Goal: Book appointment/travel/reservation

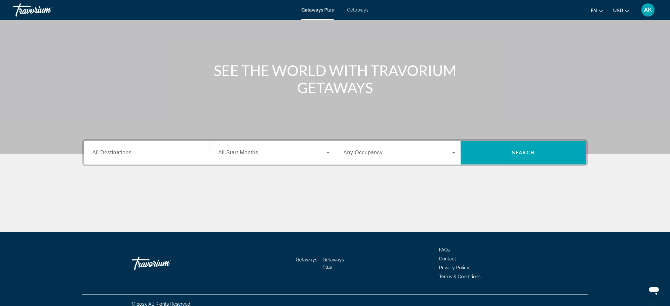
click at [130, 150] on span "All Destinations" at bounding box center [112, 153] width 39 height 6
click at [130, 150] on input "Destination All Destinations" at bounding box center [149, 153] width 112 height 8
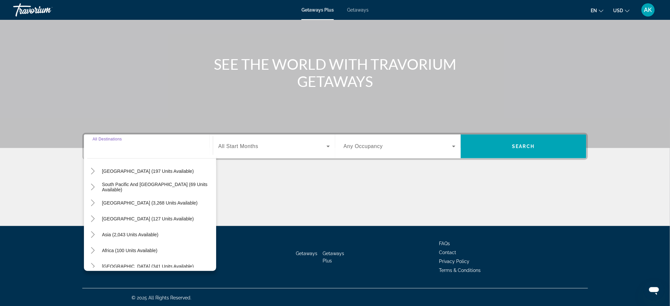
scroll to position [107, 0]
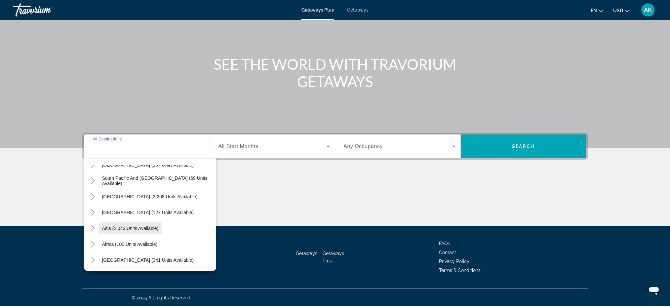
click at [138, 228] on span "Asia (2,043 units available)" at bounding box center [130, 228] width 57 height 5
type input "**********"
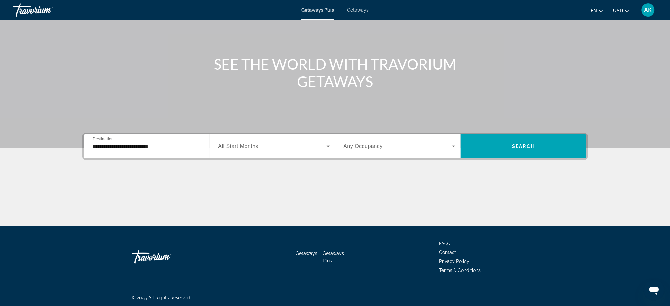
click at [246, 146] on span "All Start Months" at bounding box center [239, 147] width 40 height 6
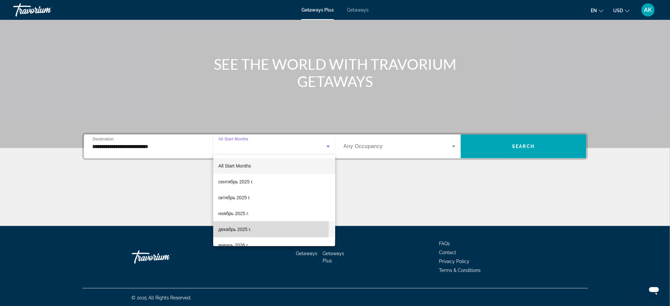
click at [237, 227] on span "декабрь 2025 г." at bounding box center [235, 230] width 33 height 8
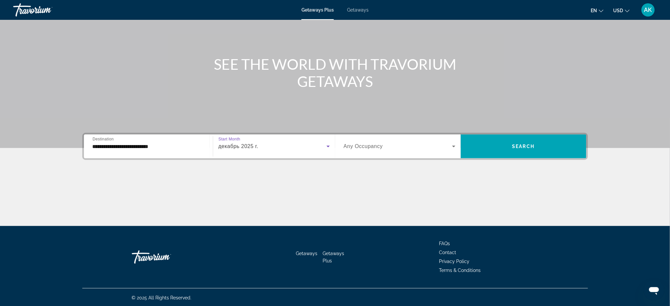
click at [379, 150] on span "Search widget" at bounding box center [398, 147] width 108 height 8
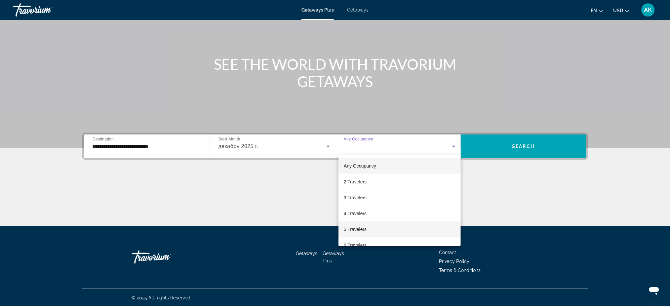
click at [360, 227] on span "5 Travelers" at bounding box center [355, 230] width 23 height 8
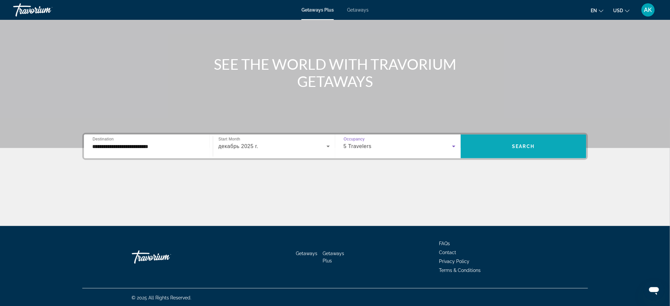
click at [538, 147] on span "Search widget" at bounding box center [524, 147] width 126 height 16
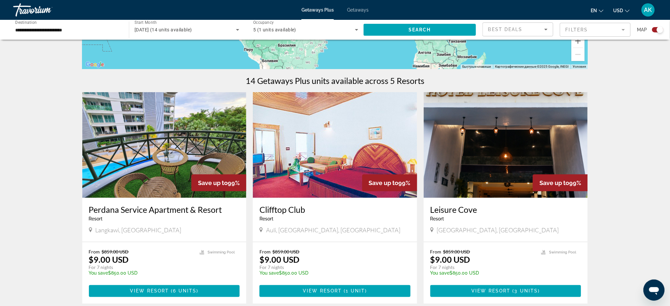
scroll to position [176, 0]
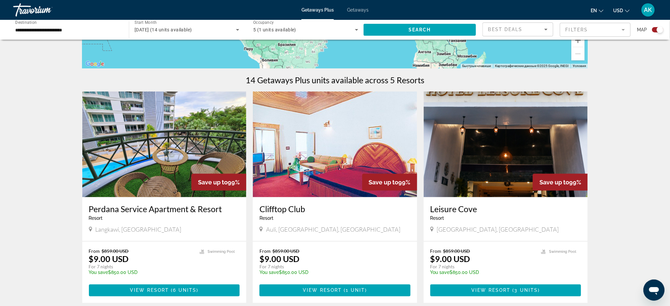
click at [172, 163] on img "Main content" at bounding box center [164, 145] width 164 height 106
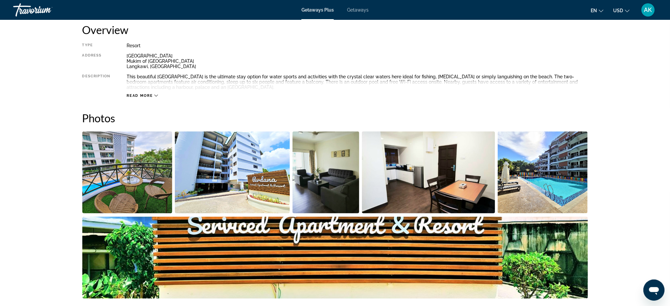
scroll to position [220, 0]
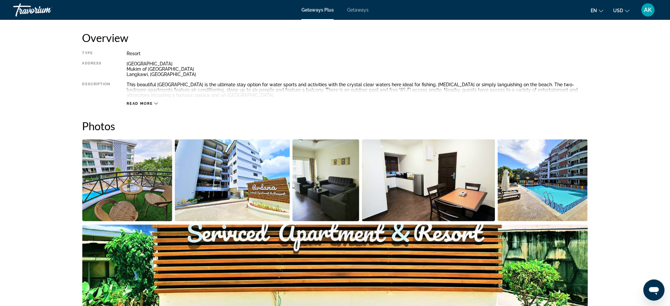
click at [139, 172] on img "Open full-screen image slider" at bounding box center [127, 181] width 90 height 82
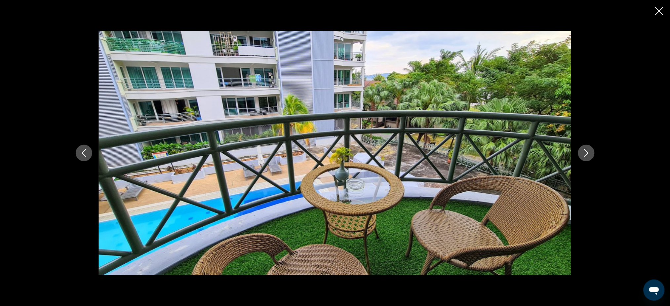
click at [587, 157] on button "Next image" at bounding box center [586, 153] width 17 height 17
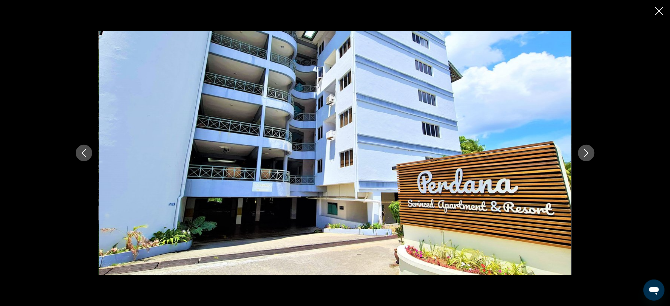
click at [587, 157] on button "Next image" at bounding box center [586, 153] width 17 height 17
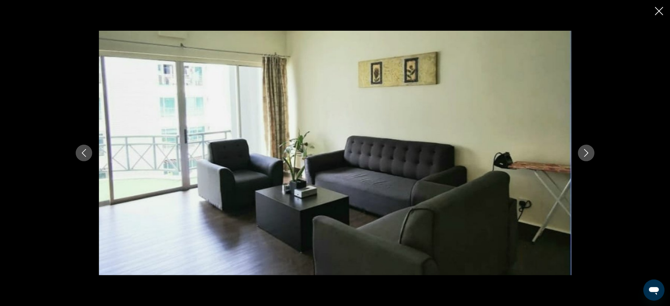
click at [587, 157] on button "Next image" at bounding box center [586, 153] width 17 height 17
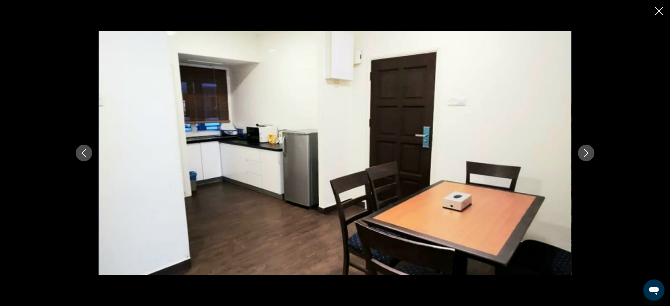
click at [587, 157] on button "Next image" at bounding box center [586, 153] width 17 height 17
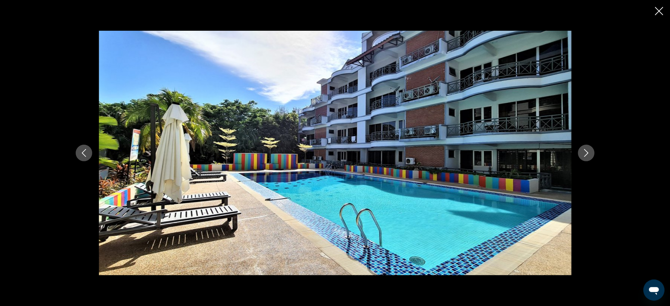
click at [587, 157] on button "Next image" at bounding box center [586, 153] width 17 height 17
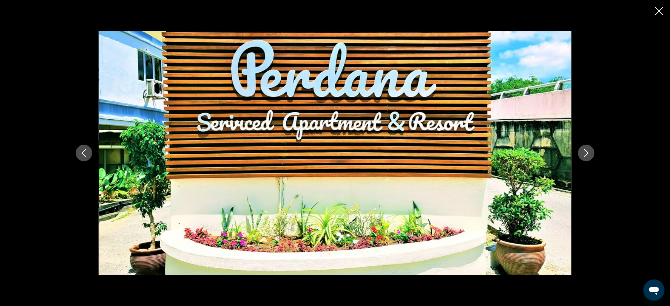
click at [587, 157] on button "Next image" at bounding box center [586, 153] width 17 height 17
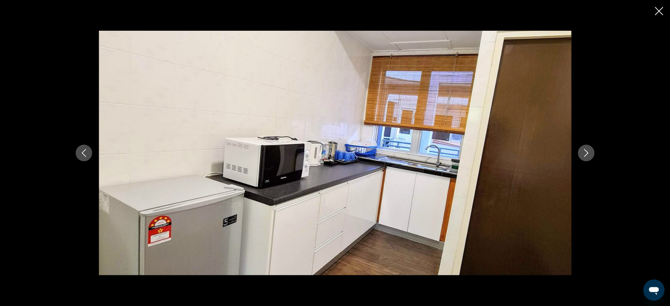
click at [587, 157] on button "Next image" at bounding box center [586, 153] width 17 height 17
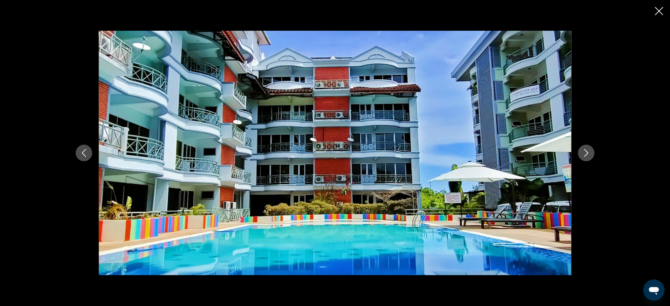
click at [587, 157] on button "Next image" at bounding box center [586, 153] width 17 height 17
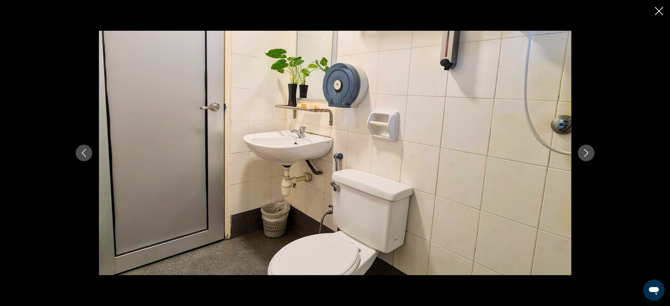
click at [587, 157] on button "Next image" at bounding box center [586, 153] width 17 height 17
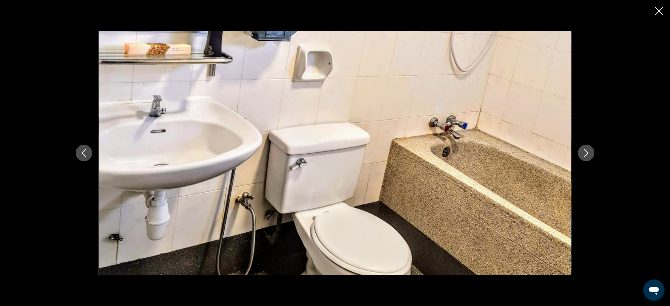
click at [587, 157] on button "Next image" at bounding box center [586, 153] width 17 height 17
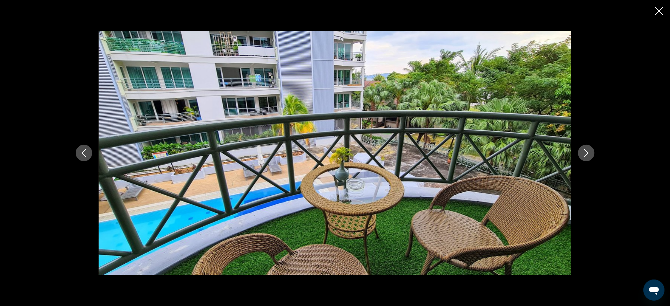
click at [587, 157] on button "Next image" at bounding box center [586, 153] width 17 height 17
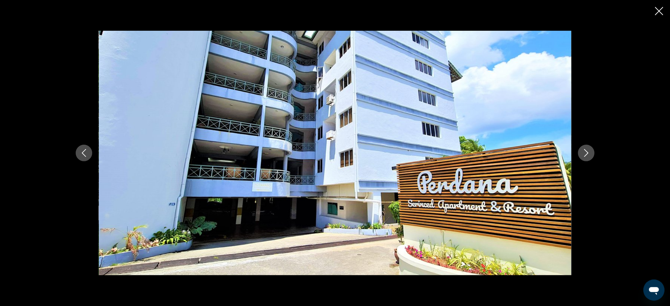
click at [587, 157] on button "Next image" at bounding box center [586, 153] width 17 height 17
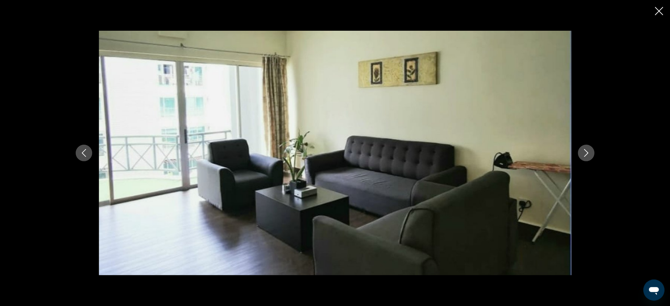
click at [660, 11] on icon "Close slideshow" at bounding box center [659, 11] width 8 height 8
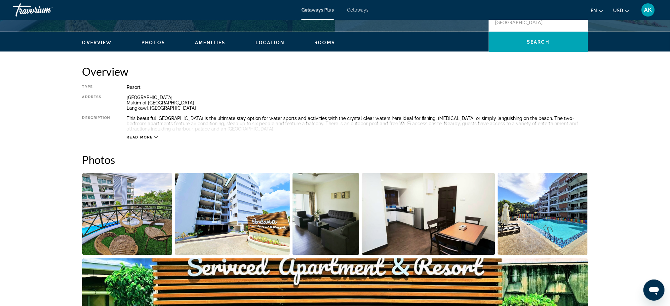
scroll to position [132, 0]
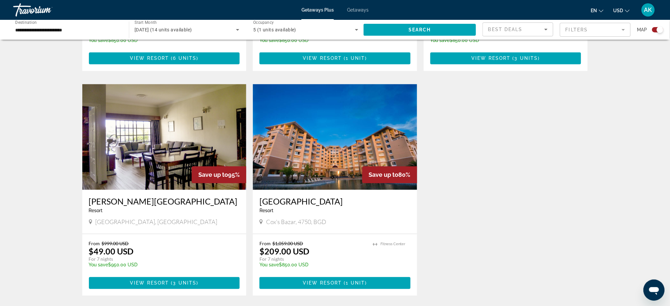
scroll to position [441, 0]
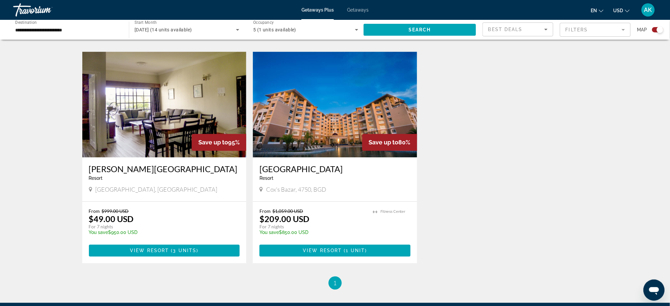
click at [325, 139] on img "Main content" at bounding box center [335, 105] width 164 height 106
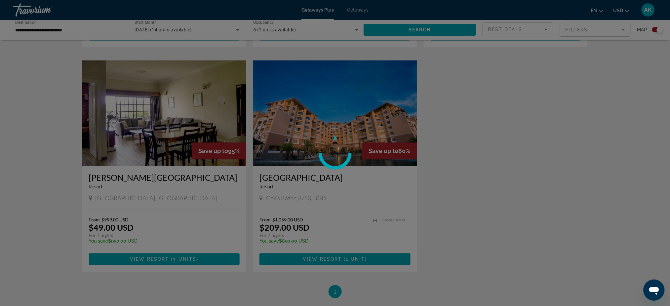
scroll to position [430, 0]
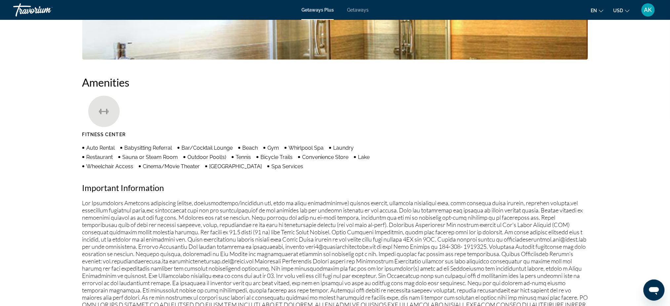
scroll to position [467, 0]
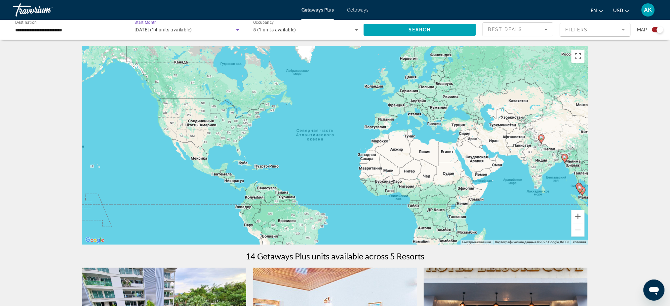
click at [183, 30] on span "[DATE] (14 units available)" at bounding box center [164, 29] width 58 height 5
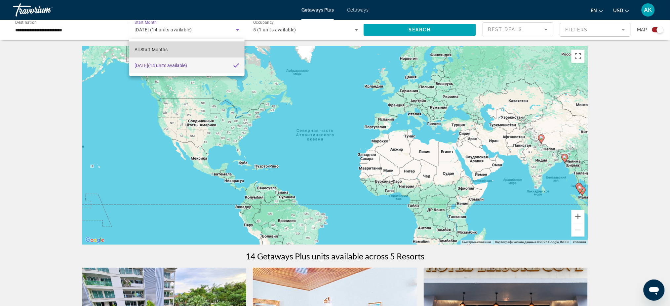
click at [168, 51] on mat-option "All Start Months" at bounding box center [186, 50] width 115 height 16
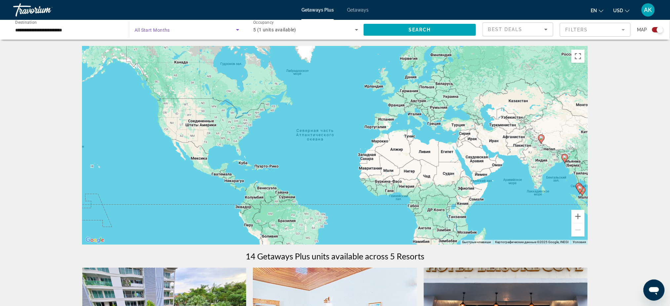
click at [192, 31] on span "Search widget" at bounding box center [186, 30] width 102 height 8
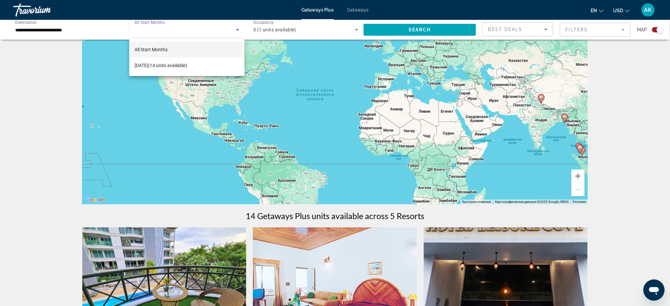
scroll to position [44, 0]
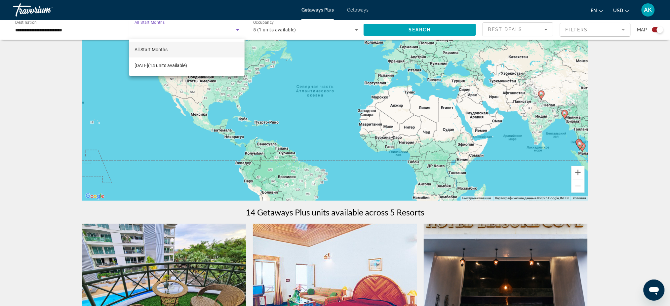
click at [410, 30] on div at bounding box center [335, 153] width 670 height 306
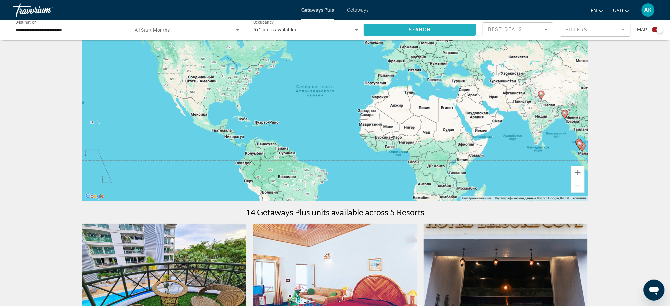
click at [411, 29] on span "Search" at bounding box center [420, 29] width 22 height 5
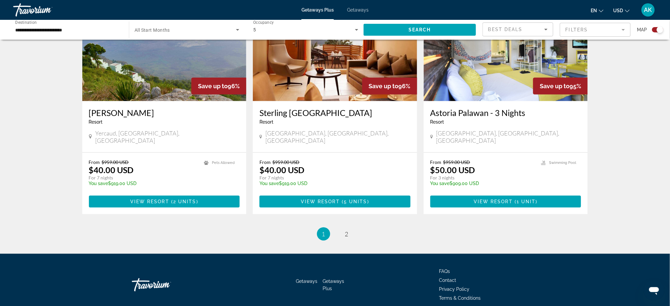
scroll to position [968, 0]
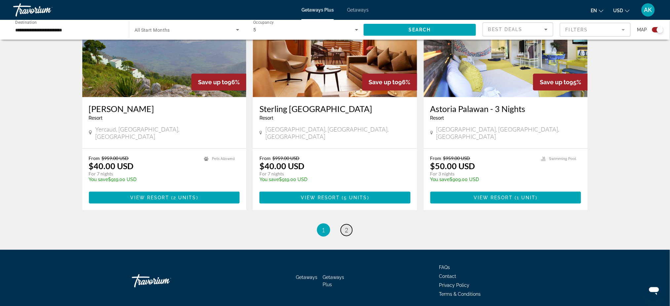
click at [346, 227] on span "2" at bounding box center [346, 230] width 3 height 7
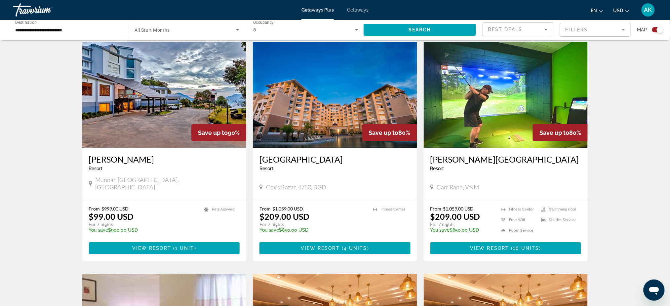
scroll to position [705, 0]
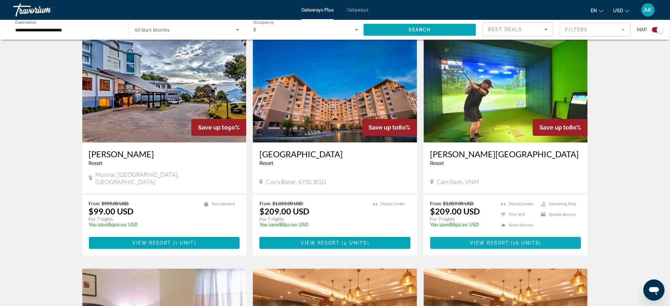
click at [519, 240] on span "16 units" at bounding box center [527, 242] width 26 height 5
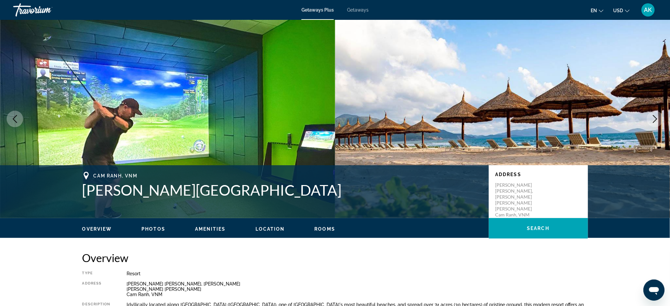
click at [157, 227] on span "Photos" at bounding box center [154, 229] width 24 height 5
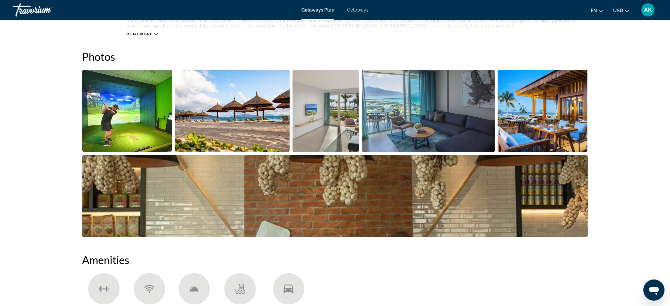
scroll to position [300, 0]
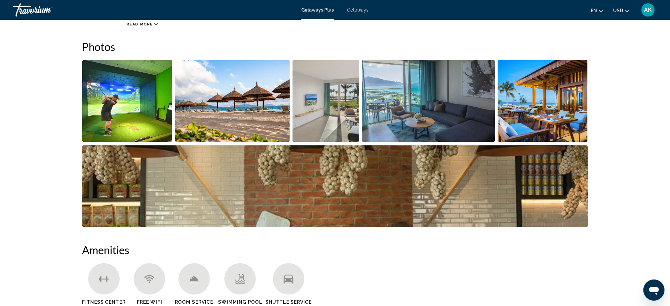
click at [224, 112] on img "Open full-screen image slider" at bounding box center [232, 101] width 115 height 82
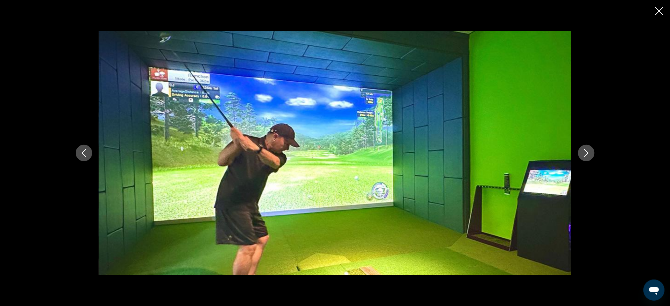
click at [590, 155] on icon "Next image" at bounding box center [587, 153] width 8 height 8
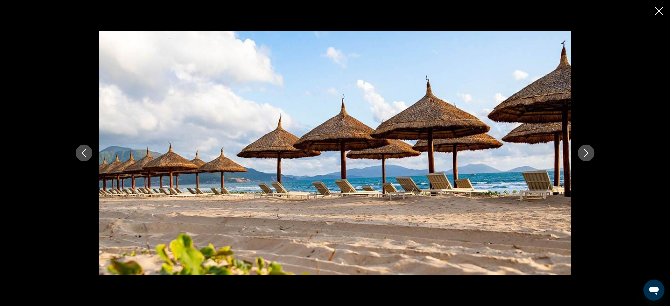
click at [590, 155] on icon "Next image" at bounding box center [587, 153] width 8 height 8
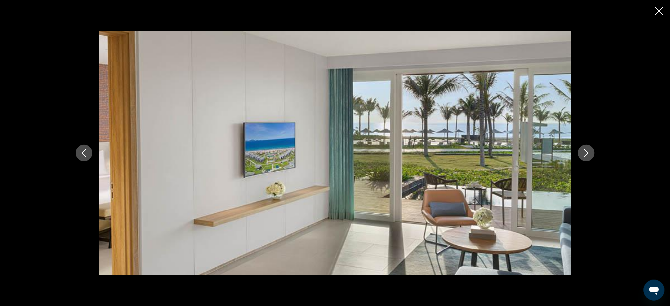
click at [590, 155] on icon "Next image" at bounding box center [587, 153] width 8 height 8
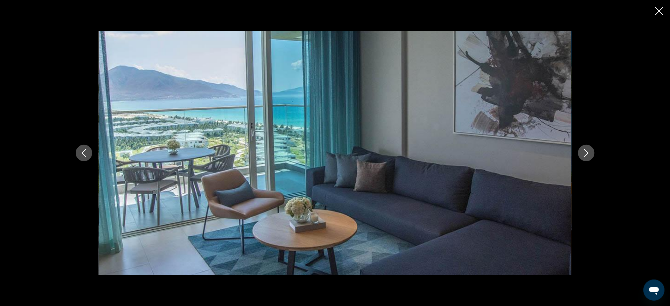
click at [590, 155] on icon "Next image" at bounding box center [587, 153] width 8 height 8
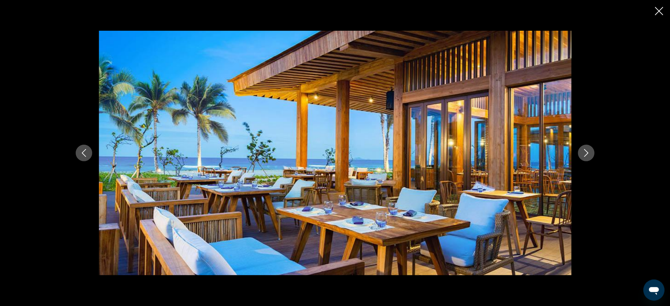
click at [590, 155] on icon "Next image" at bounding box center [587, 153] width 8 height 8
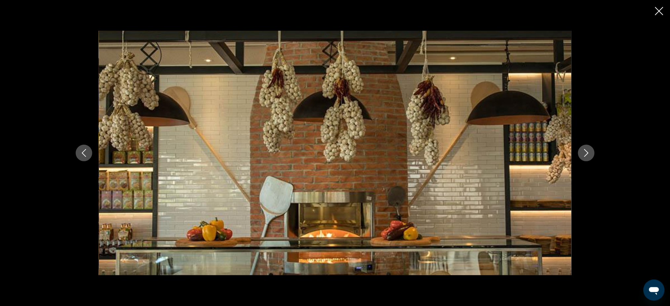
click at [590, 155] on icon "Next image" at bounding box center [587, 153] width 8 height 8
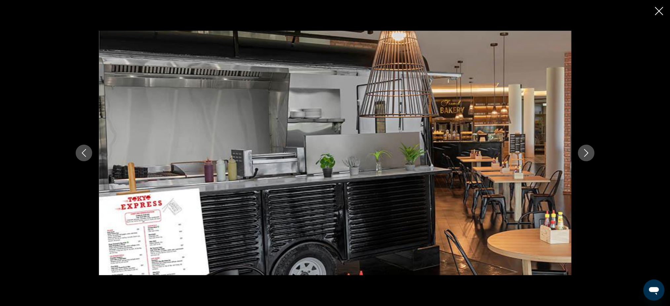
click at [590, 155] on icon "Next image" at bounding box center [587, 153] width 8 height 8
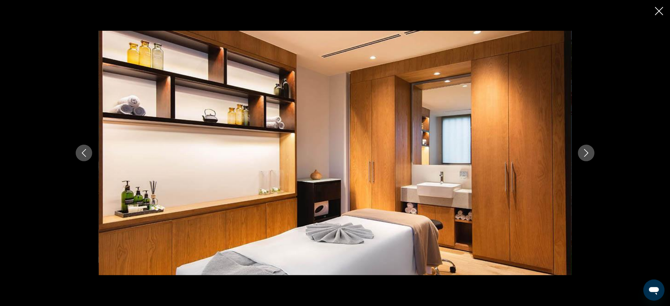
click at [590, 155] on icon "Next image" at bounding box center [587, 153] width 8 height 8
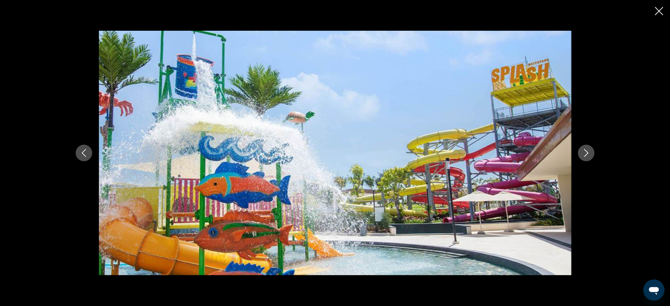
click at [590, 155] on icon "Next image" at bounding box center [587, 153] width 8 height 8
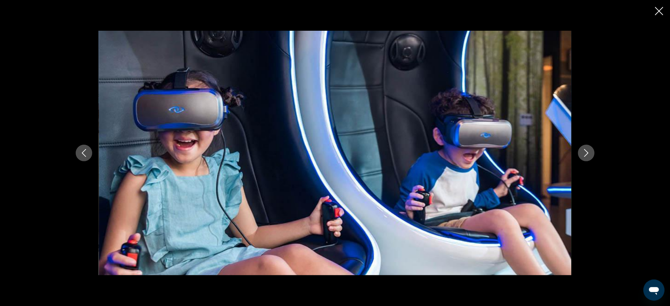
click at [590, 155] on icon "Next image" at bounding box center [587, 153] width 8 height 8
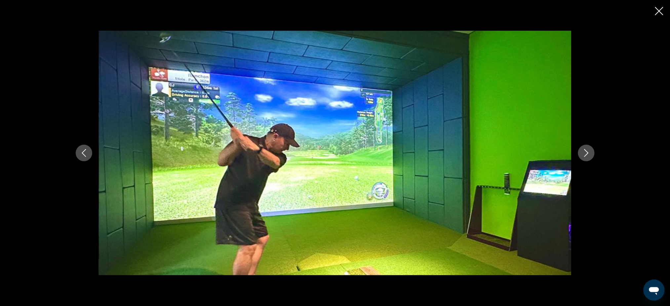
click at [590, 155] on icon "Next image" at bounding box center [587, 153] width 8 height 8
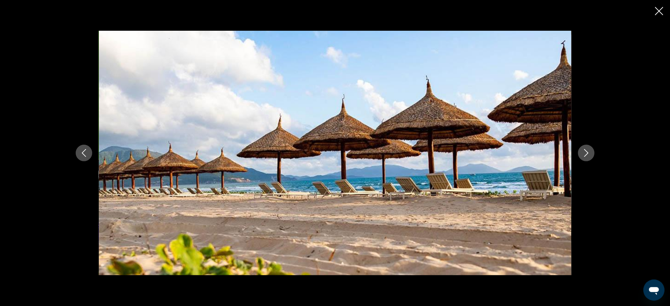
click at [659, 11] on icon "Close slideshow" at bounding box center [659, 11] width 8 height 8
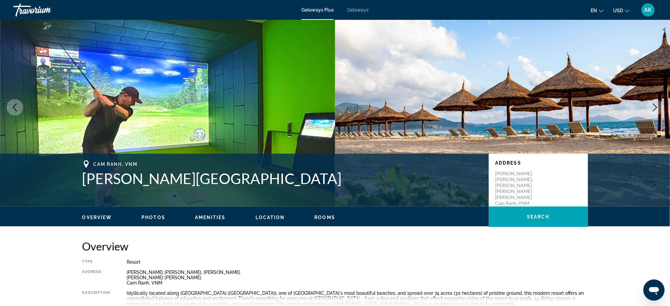
scroll to position [0, 0]
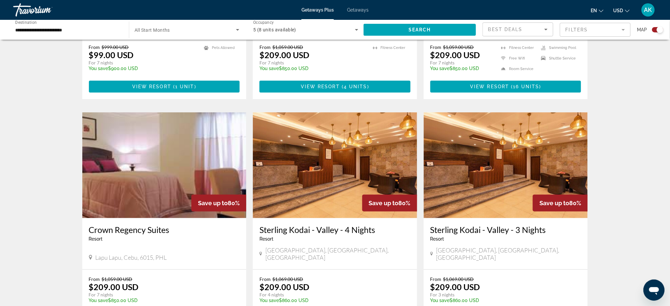
scroll to position [968, 0]
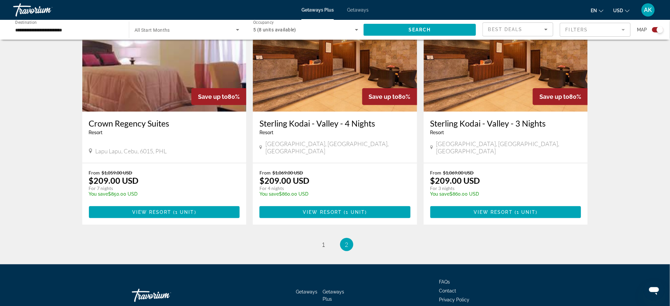
click at [27, 31] on input "**********" at bounding box center [67, 30] width 105 height 8
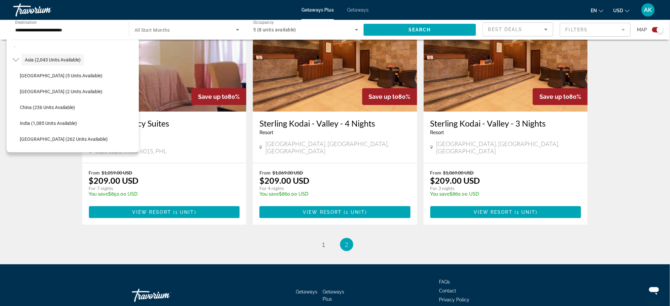
scroll to position [160, 0]
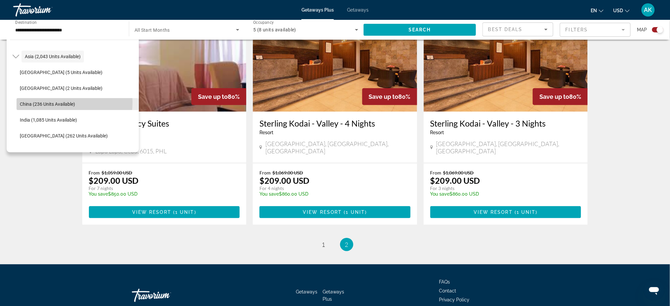
click at [58, 103] on span "China (236 units available)" at bounding box center [47, 104] width 55 height 5
type input "**********"
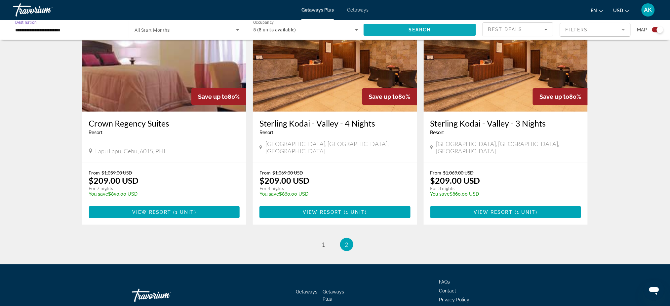
click at [431, 27] on span "Search widget" at bounding box center [420, 30] width 112 height 16
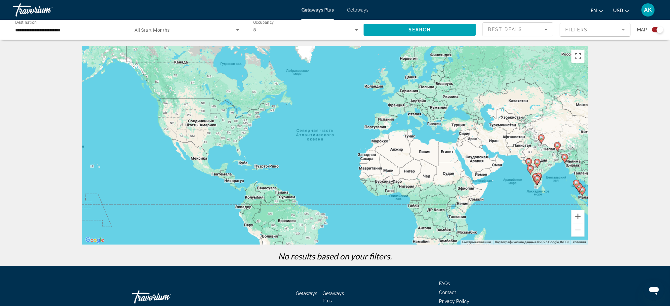
click at [284, 33] on div "5" at bounding box center [304, 30] width 102 height 8
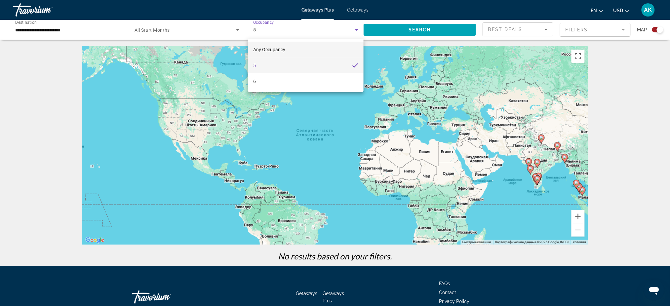
click at [278, 47] on span "Any Occupancy" at bounding box center [269, 49] width 32 height 5
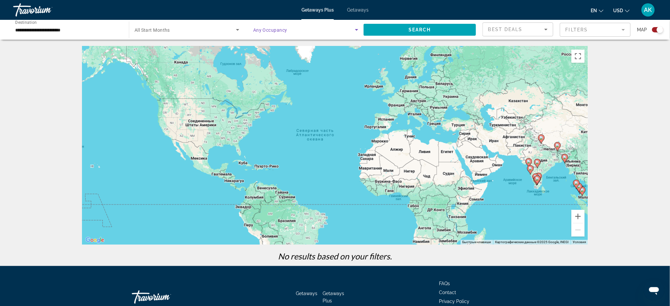
click at [293, 32] on span "Search widget" at bounding box center [304, 30] width 102 height 8
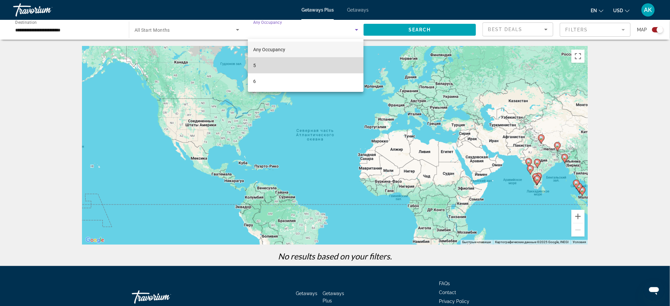
click at [271, 65] on mat-option "5" at bounding box center [306, 66] width 116 height 16
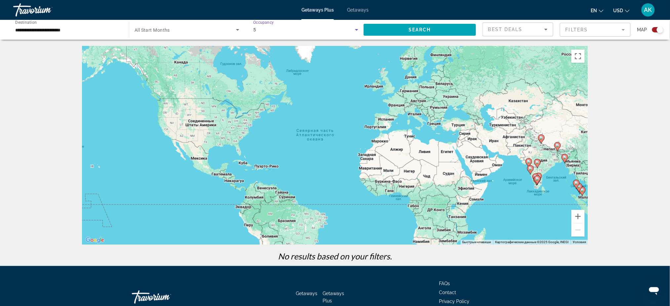
click at [321, 28] on div "5" at bounding box center [304, 30] width 102 height 8
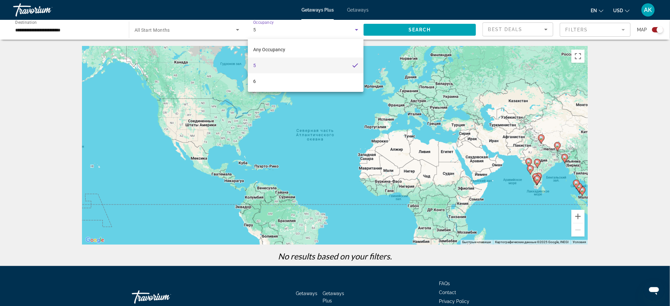
click at [620, 88] on div at bounding box center [335, 153] width 670 height 306
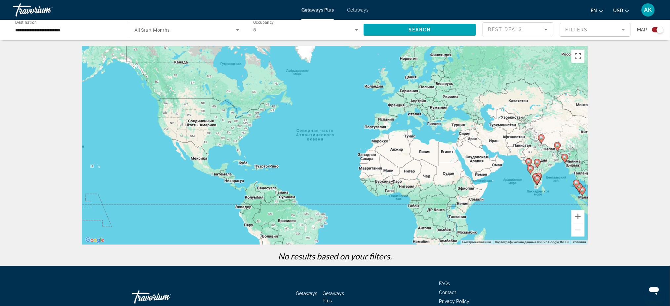
click at [271, 29] on div "5" at bounding box center [304, 30] width 102 height 8
